Goal: Obtain resource: Download file/media

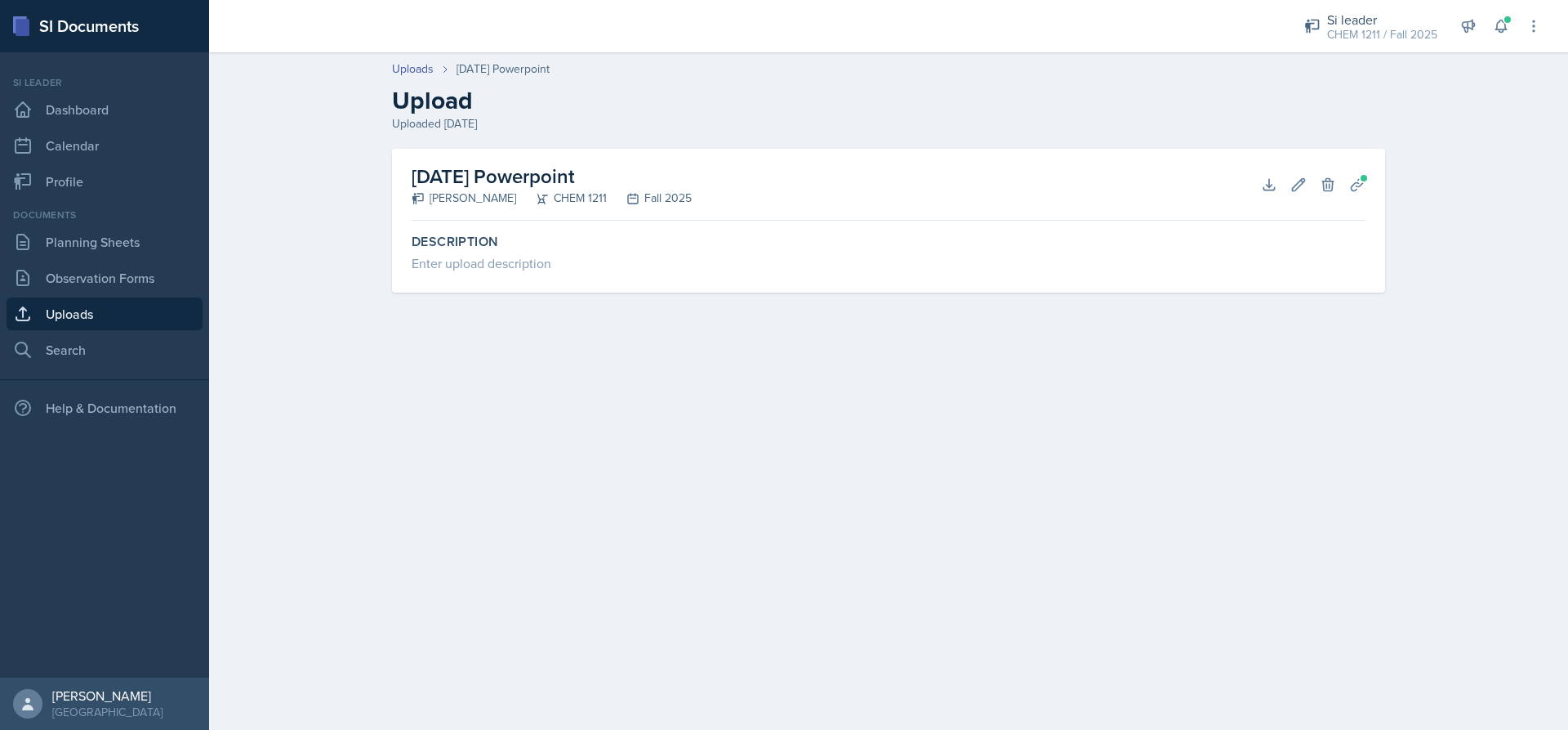
click at [58, 311] on link "Uploads" at bounding box center [104, 314] width 196 height 33
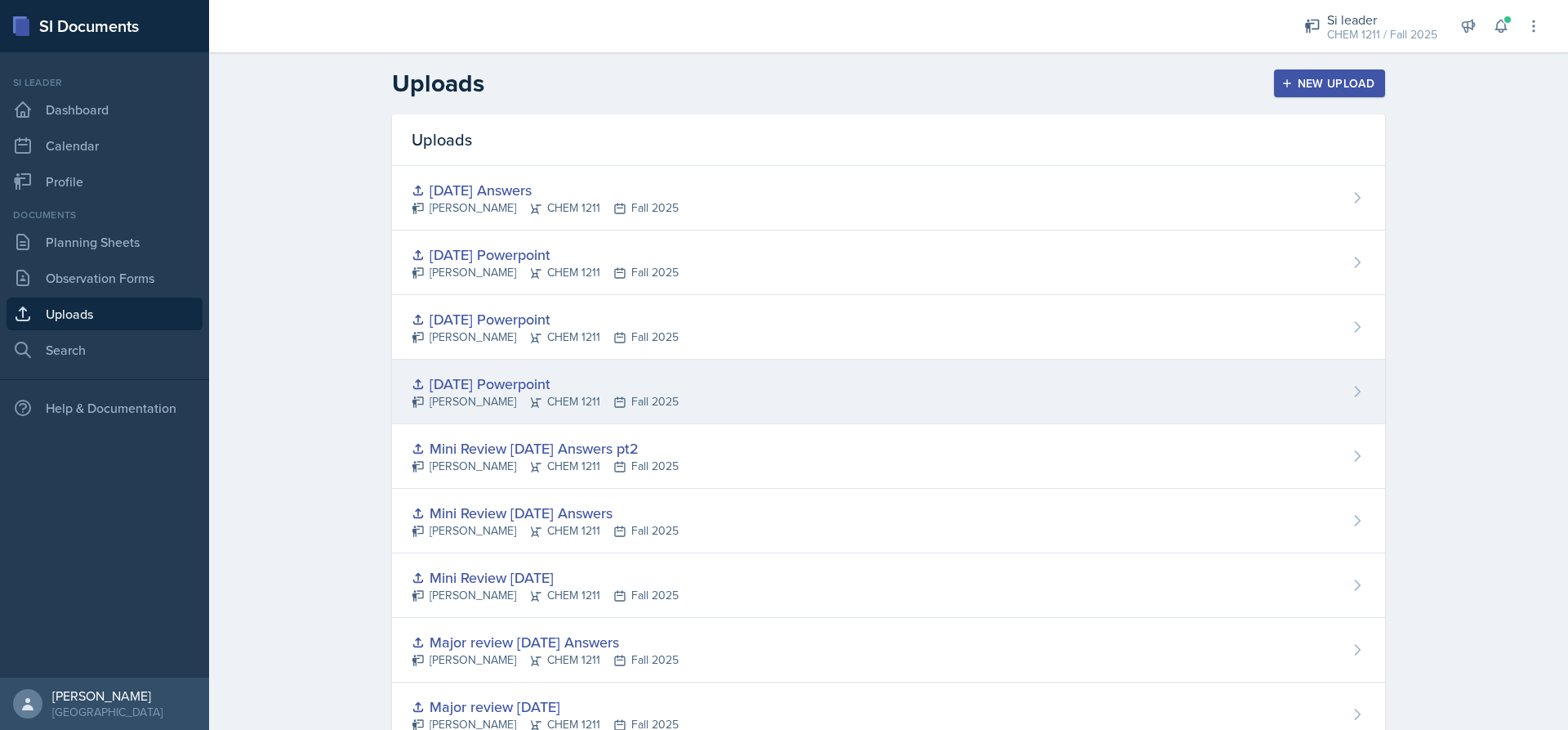
click at [625, 396] on div "[PERSON_NAME] CHEM 1211 Fall 2025" at bounding box center [545, 401] width 267 height 17
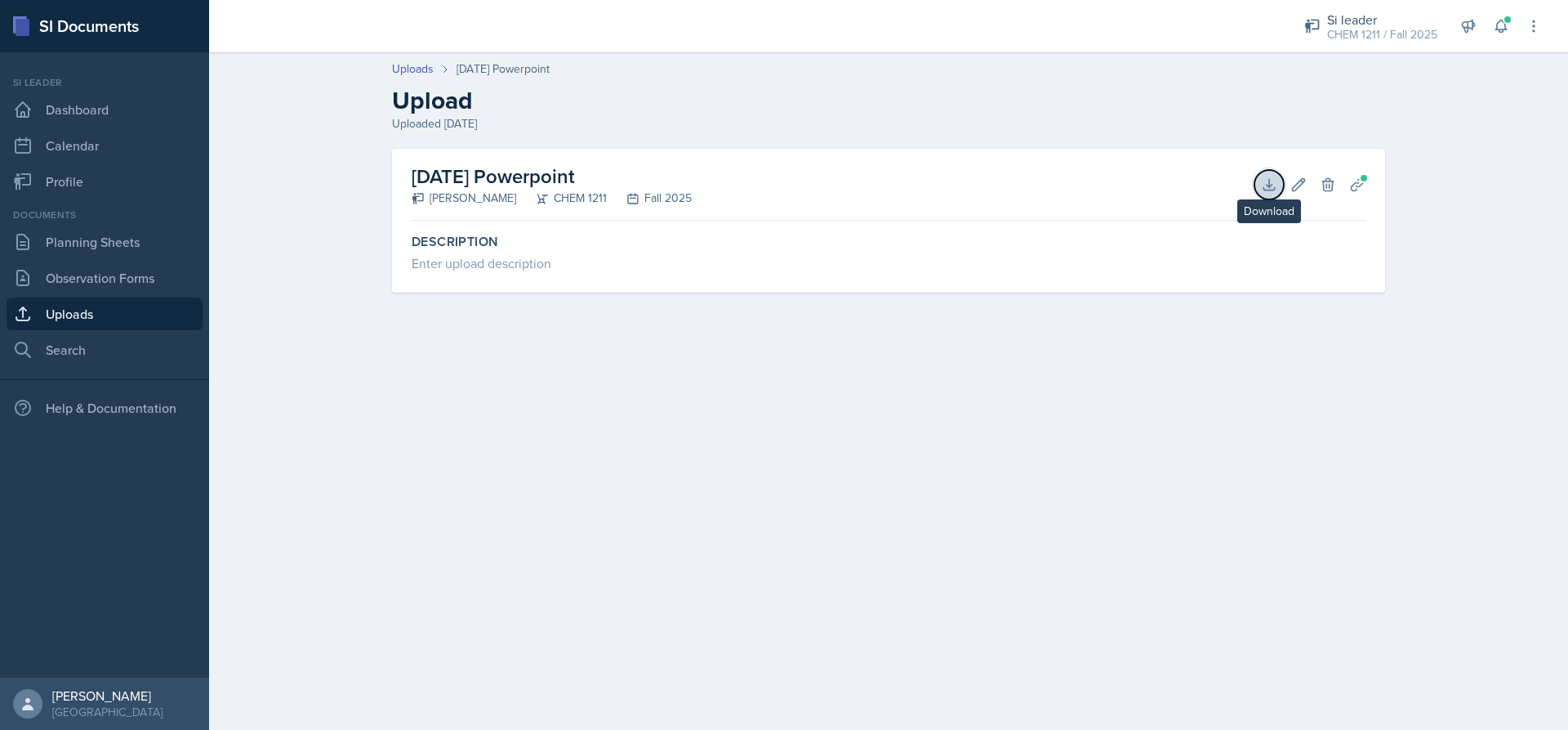
click at [1273, 190] on icon at bounding box center [1269, 184] width 11 height 11
click at [75, 316] on link "Uploads" at bounding box center [104, 314] width 196 height 33
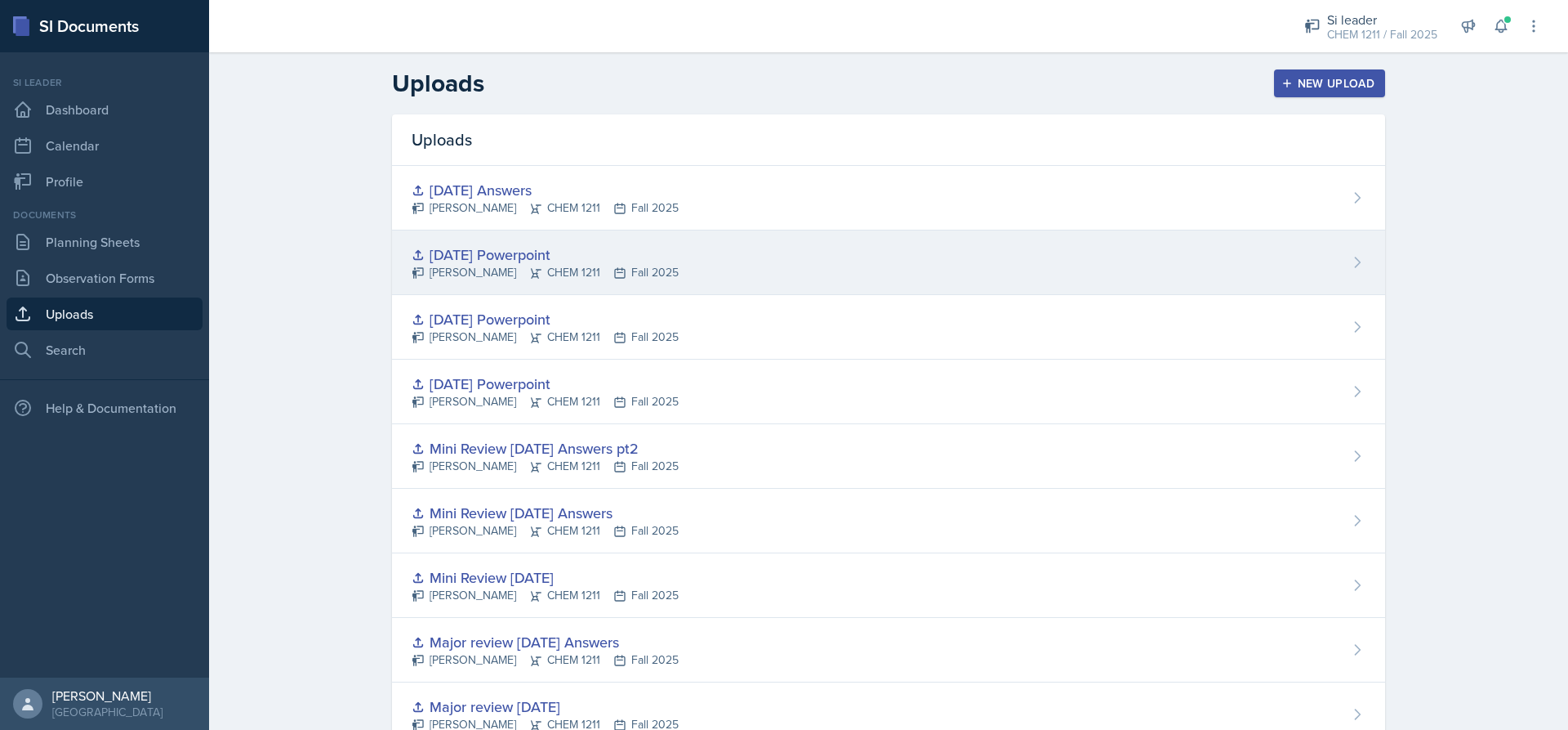
click at [490, 247] on div "[DATE] Powerpoint" at bounding box center [545, 254] width 267 height 22
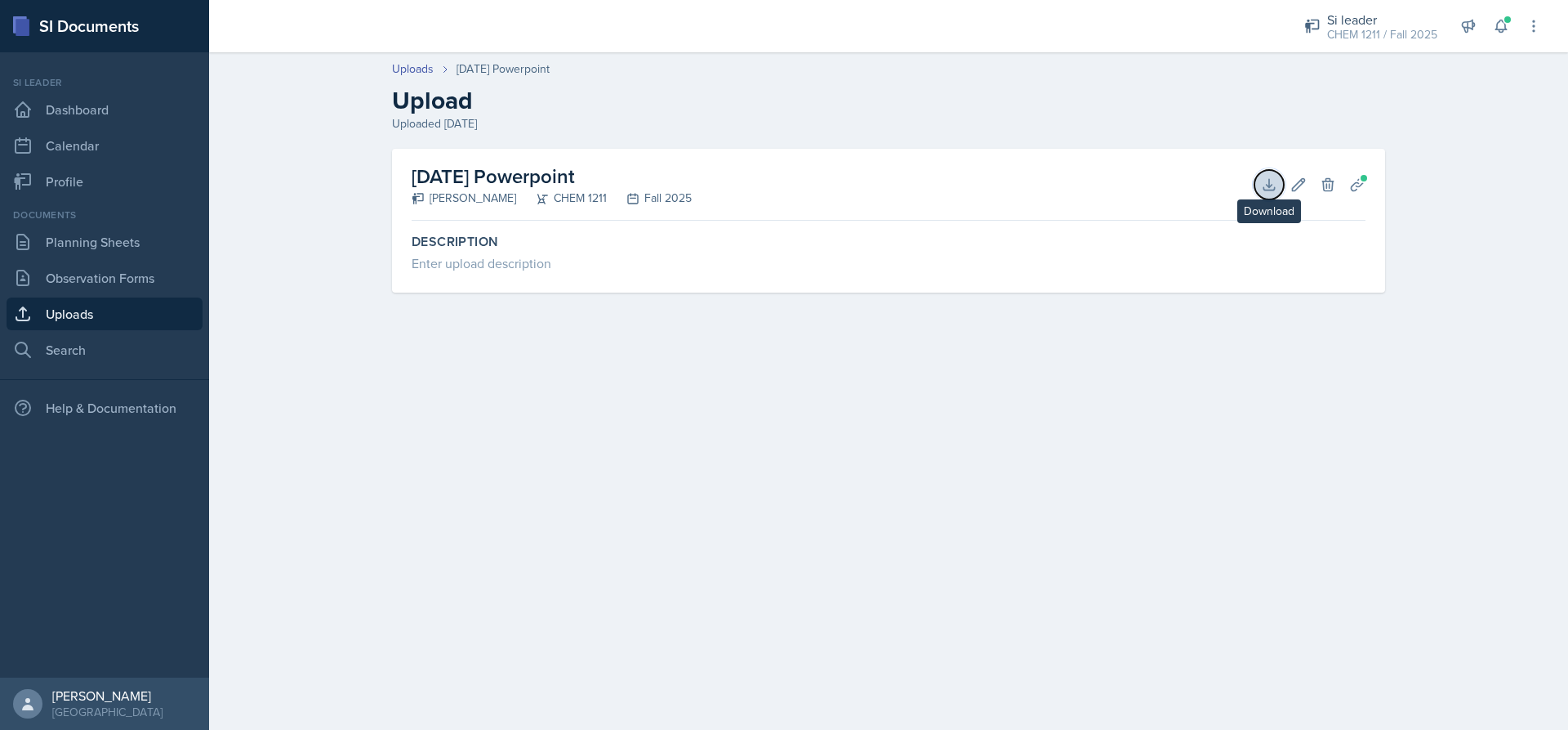
click at [1271, 179] on icon at bounding box center [1269, 185] width 17 height 17
click at [103, 308] on link "Uploads" at bounding box center [104, 314] width 196 height 33
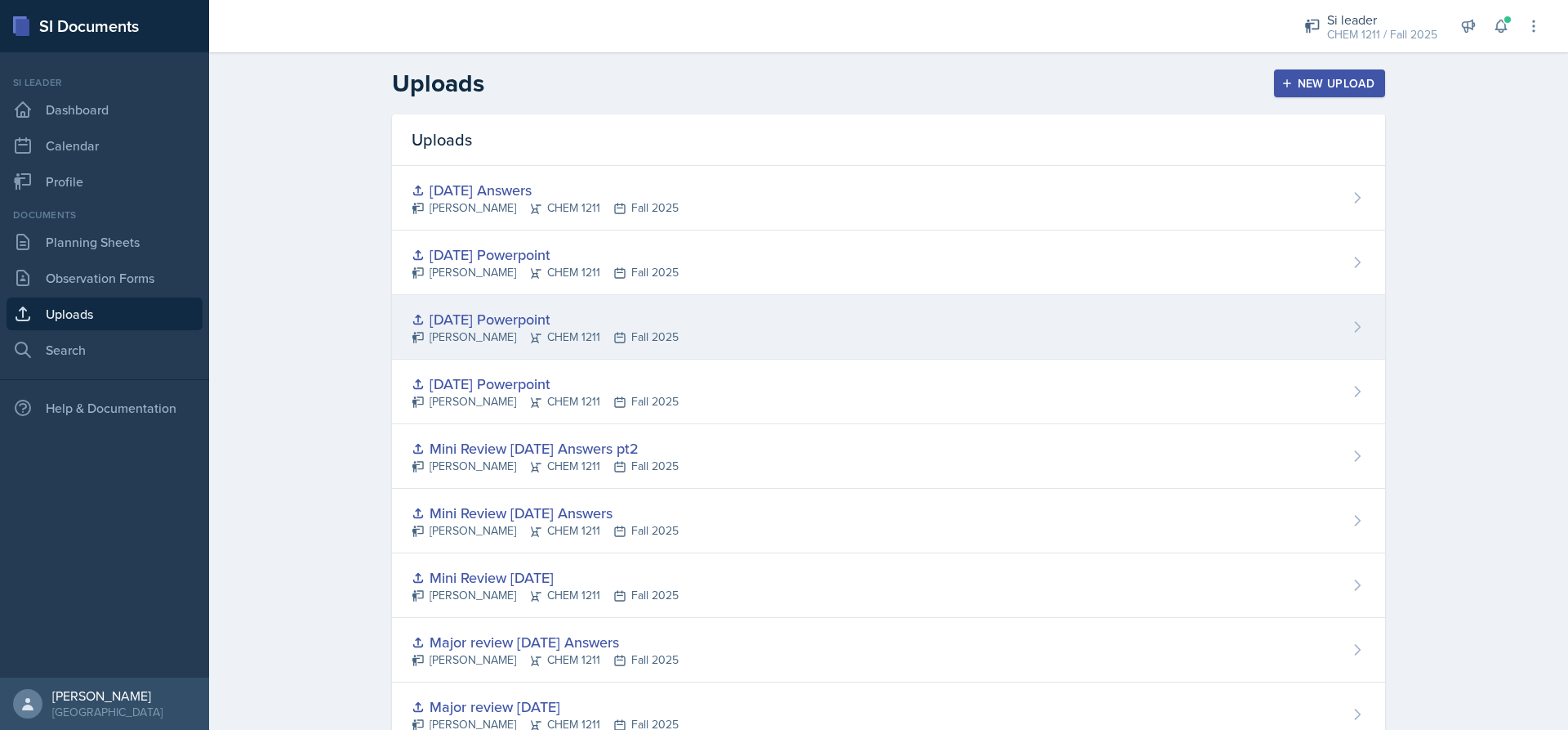
click at [563, 319] on div "[DATE] Powerpoint" at bounding box center [545, 319] width 267 height 22
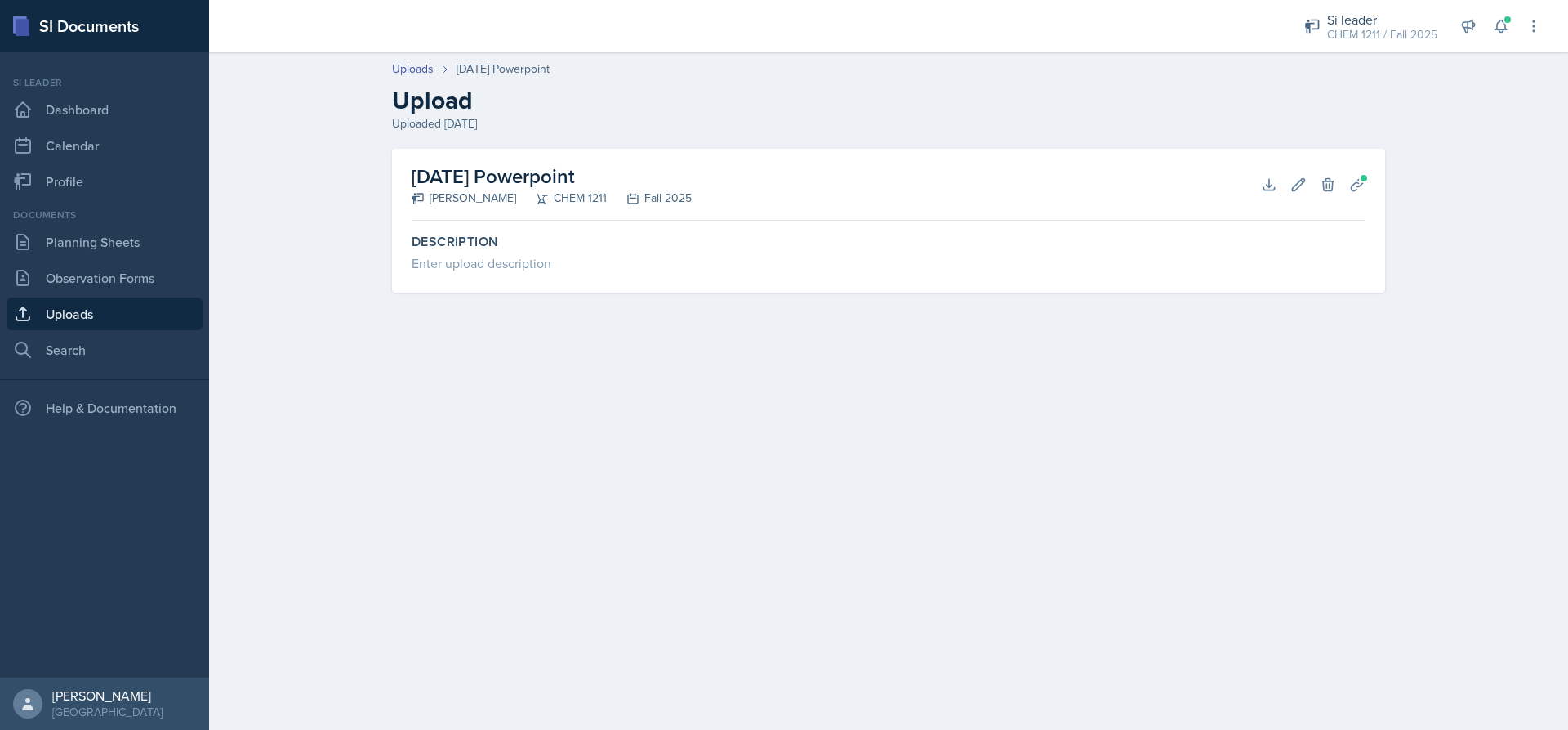
click at [1256, 195] on div "[DATE] Powerpoint [PERSON_NAME] CHEM 1211 Fall 2025 Download Edit Delete Planni…" at bounding box center [888, 185] width 954 height 72
click at [1267, 187] on icon at bounding box center [1269, 185] width 17 height 17
